Goal: Check status: Check status

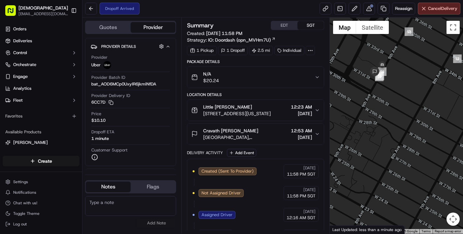
drag, startPoint x: 371, startPoint y: 93, endPoint x: 371, endPoint y: 102, distance: 8.9
click at [371, 100] on div at bounding box center [396, 125] width 133 height 216
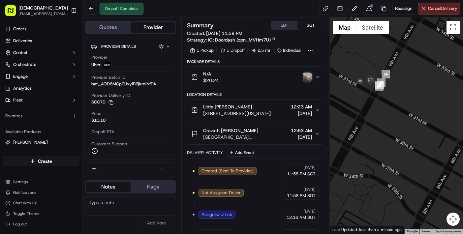
click at [307, 77] on img "button" at bounding box center [307, 77] width 9 height 9
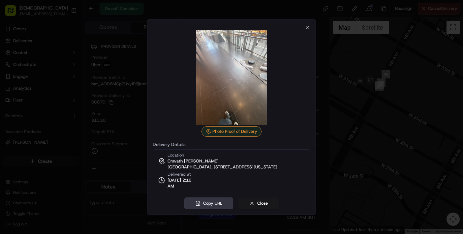
click at [223, 204] on button "Copy URL" at bounding box center [208, 203] width 49 height 12
click at [253, 204] on button "Close" at bounding box center [258, 203] width 40 height 12
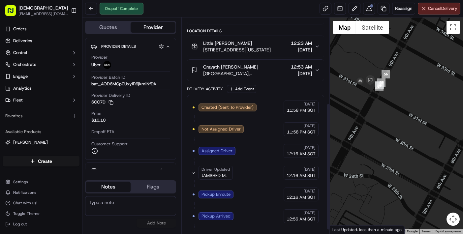
scroll to position [152, 0]
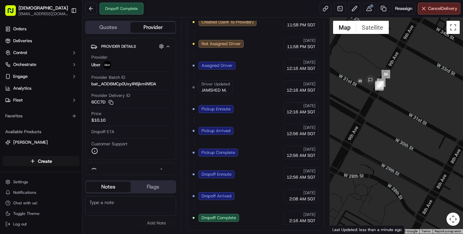
click at [271, 219] on div "Created (Sent To Provider) Uber 09/15/2025 11:58 PM SGT Not Assigned Driver Ube…" at bounding box center [256, 120] width 126 height 210
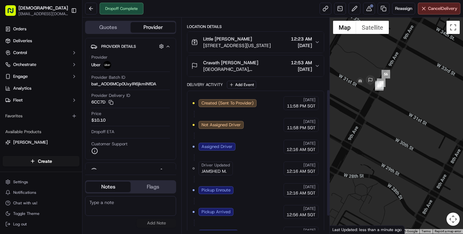
scroll to position [132, 0]
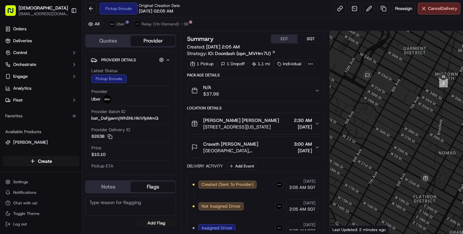
click at [195, 6] on div "Pickup Enroute Original Creation Date 09/16/2025 02:05 AM Reassign Cancel Deliv…" at bounding box center [272, 8] width 380 height 17
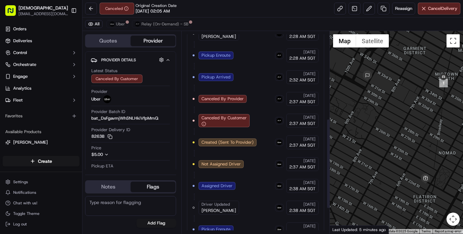
scroll to position [253, 0]
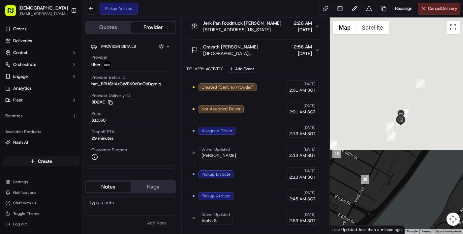
drag, startPoint x: 401, startPoint y: 59, endPoint x: 431, endPoint y: 195, distance: 138.9
click at [431, 195] on div at bounding box center [396, 125] width 133 height 216
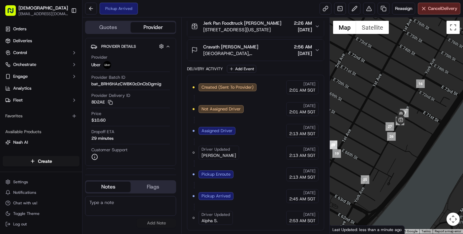
click at [180, 7] on div "Pickup Arrived Reassign Cancel Delivery" at bounding box center [272, 8] width 380 height 17
click at [142, 229] on div "No results found Add Note" at bounding box center [130, 211] width 91 height 37
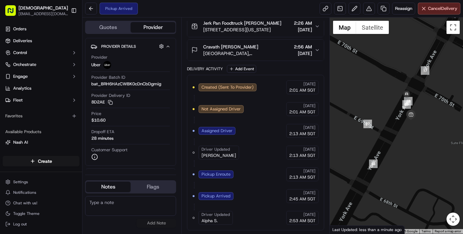
drag, startPoint x: 400, startPoint y: 119, endPoint x: 411, endPoint y: 142, distance: 26.4
click at [411, 142] on div at bounding box center [396, 125] width 133 height 216
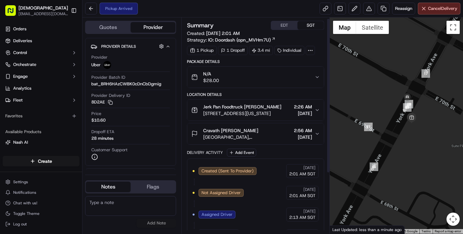
scroll to position [86, 0]
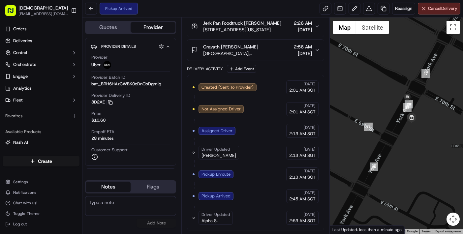
click at [92, 220] on div "No results found Add Note" at bounding box center [130, 212] width 91 height 32
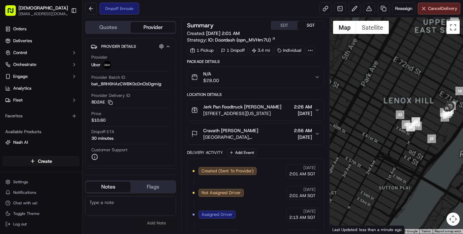
drag, startPoint x: 450, startPoint y: 118, endPoint x: 414, endPoint y: 99, distance: 40.0
click at [414, 99] on div at bounding box center [396, 125] width 133 height 216
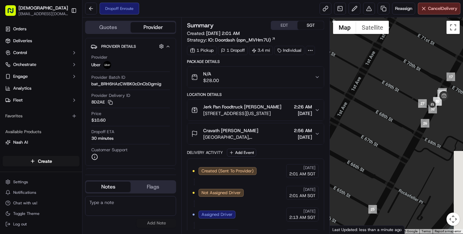
drag, startPoint x: 430, startPoint y: 117, endPoint x: 353, endPoint y: 108, distance: 77.6
click at [393, 101] on div at bounding box center [396, 125] width 133 height 216
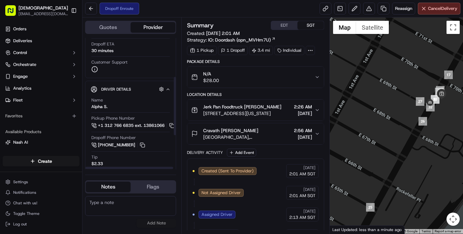
scroll to position [130, 0]
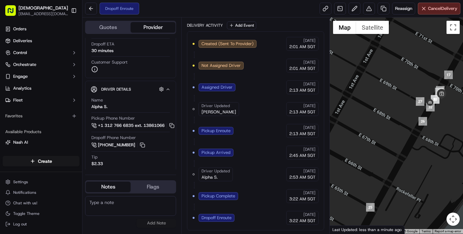
click at [255, 213] on div "Created (Sent To Provider) Uber [DATE] 2:01 AM SGT Not Assigned Driver Uber [DA…" at bounding box center [256, 131] width 126 height 188
click at [133, 228] on div "No results found Add Note" at bounding box center [130, 211] width 91 height 37
drag, startPoint x: 128, startPoint y: 230, endPoint x: 129, endPoint y: 211, distance: 19.2
click at [128, 230] on div "No results found Add Note" at bounding box center [130, 211] width 91 height 37
